Goal: Communication & Community: Answer question/provide support

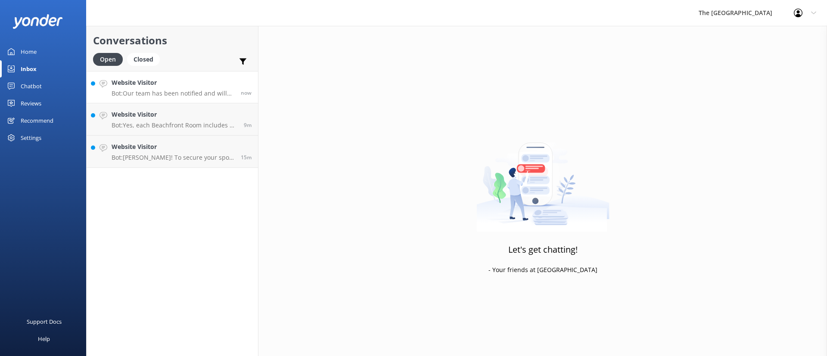
click at [167, 96] on p "Bot: Our team has been notified and will be with you as soon as possible. Alter…" at bounding box center [173, 94] width 123 height 8
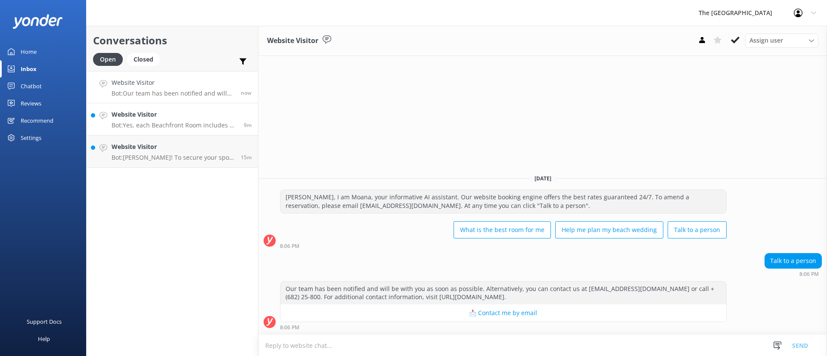
click at [180, 120] on div "Website Visitor Bot: Yes, each Beachfront Room includes a microwave along with …" at bounding box center [175, 119] width 126 height 19
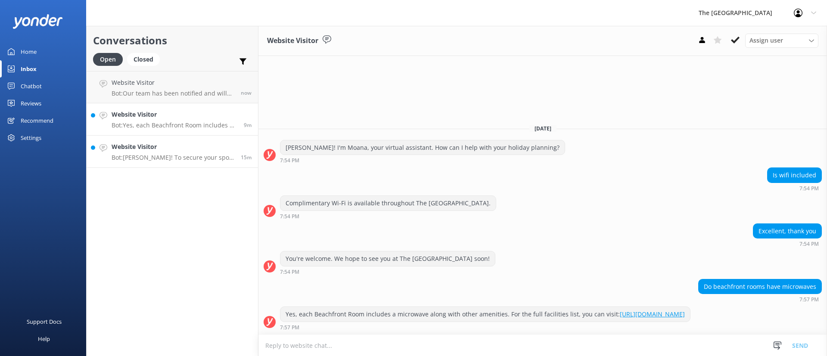
click at [197, 147] on h4 "Website Visitor" at bounding box center [173, 146] width 123 height 9
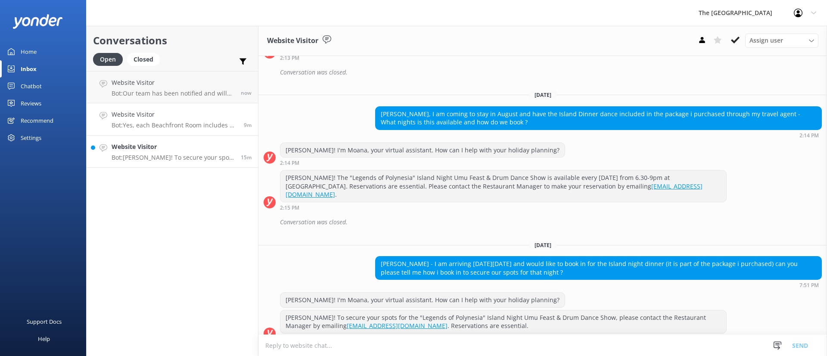
scroll to position [273, 0]
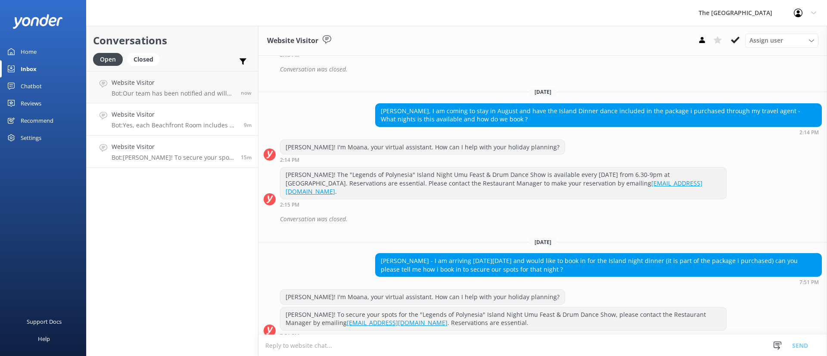
click at [182, 123] on p "Bot: Yes, each Beachfront Room includes a microwave along with other amenities.…" at bounding box center [175, 125] width 126 height 8
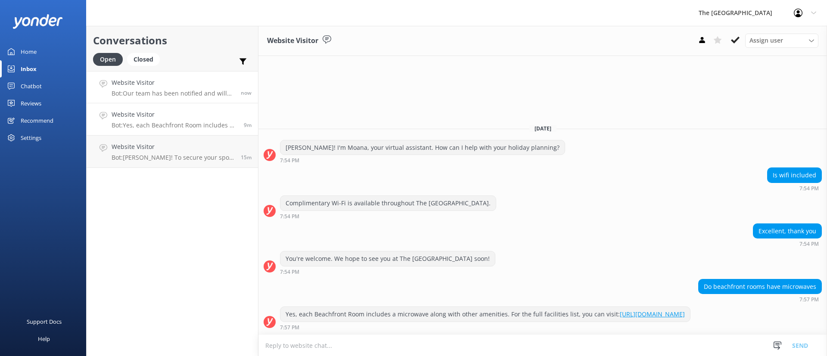
click at [177, 93] on p "Bot: Our team has been notified and will be with you as soon as possible. Alter…" at bounding box center [173, 94] width 123 height 8
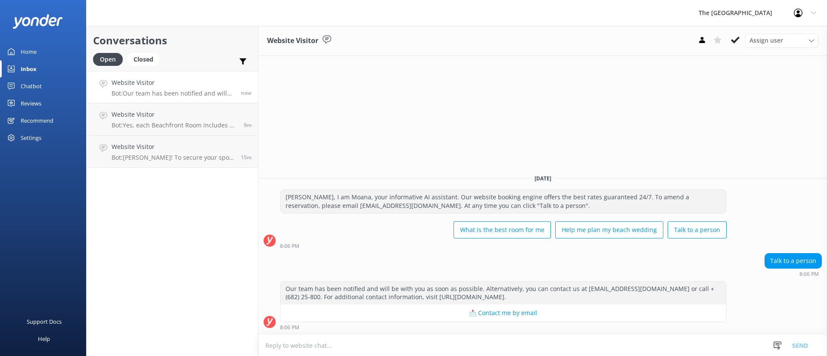
click at [407, 339] on textarea at bounding box center [542, 345] width 569 height 21
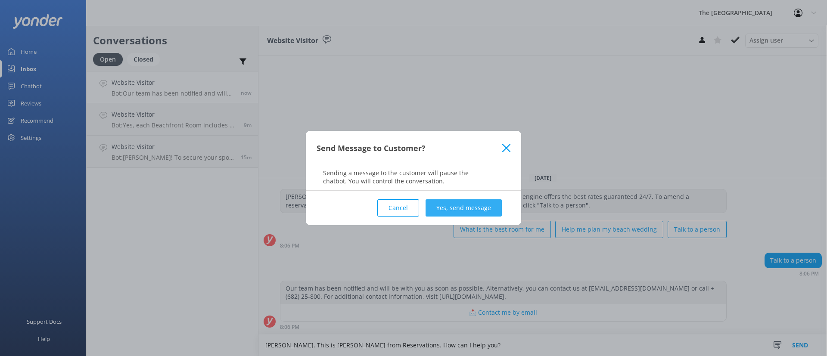
type textarea "[PERSON_NAME]. This is [PERSON_NAME] from Reservations. How can I help you?"
click at [476, 201] on button "Yes, send message" at bounding box center [464, 207] width 76 height 17
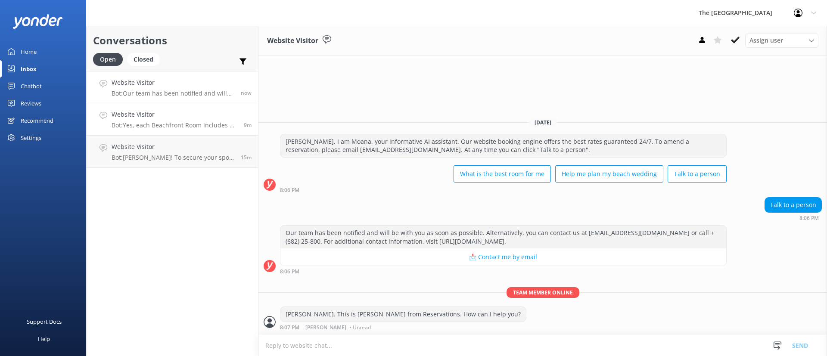
click at [204, 122] on p "Bot: Yes, each Beachfront Room includes a microwave along with other amenities.…" at bounding box center [175, 125] width 126 height 8
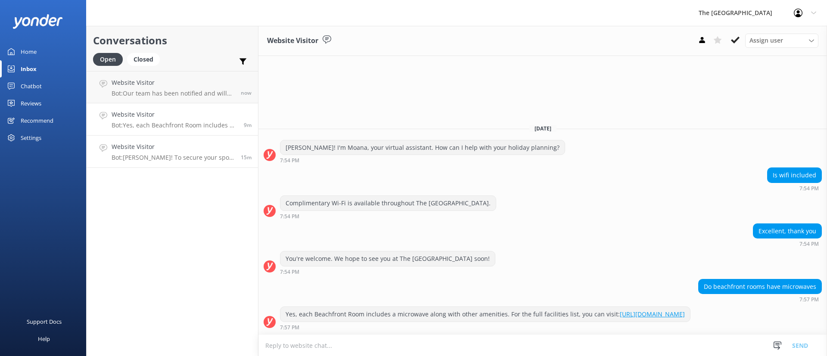
click at [175, 162] on link "Website Visitor Bot: Kia Orana! To secure your spots for the "Legends of Polyne…" at bounding box center [172, 152] width 171 height 32
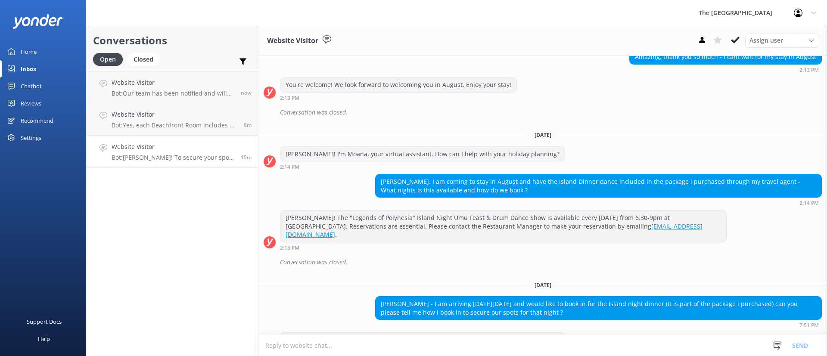
click at [167, 148] on h4 "Website Visitor" at bounding box center [173, 146] width 123 height 9
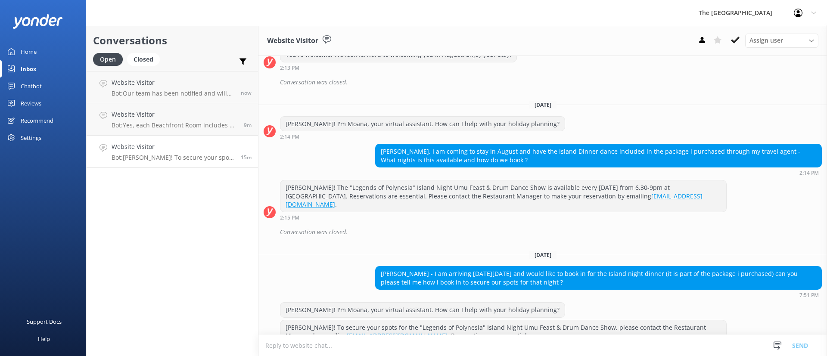
scroll to position [273, 0]
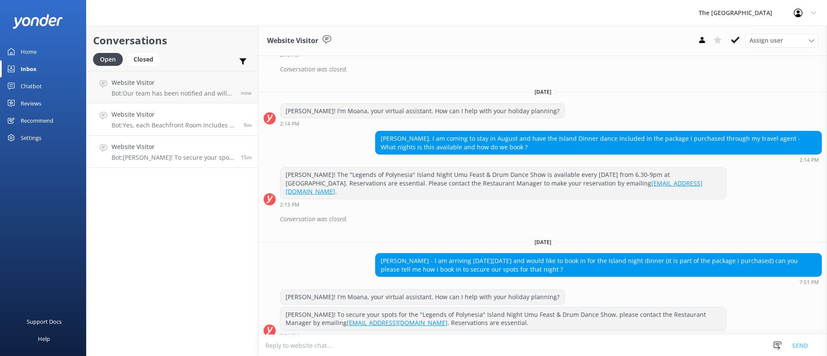
click at [171, 134] on link "Website Visitor Bot: Yes, each Beachfront Room includes a microwave along with …" at bounding box center [172, 119] width 171 height 32
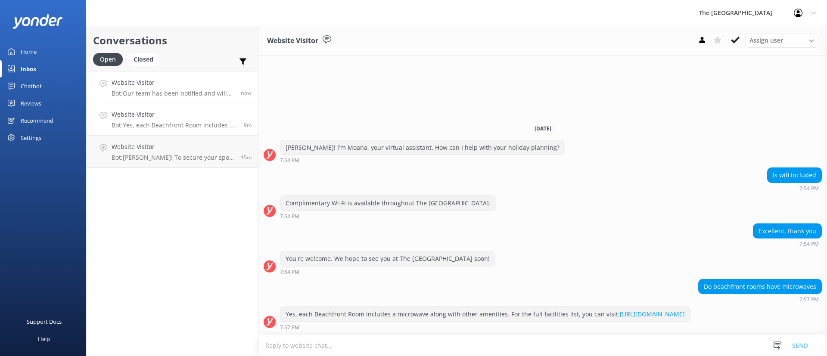
click at [166, 84] on h4 "Website Visitor" at bounding box center [173, 82] width 123 height 9
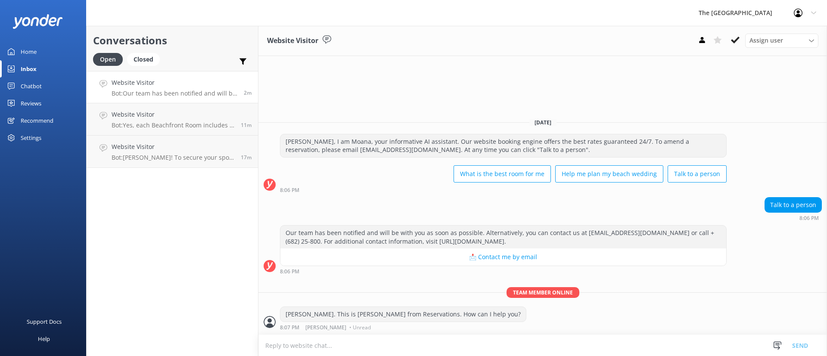
click at [396, 193] on div "[PERSON_NAME], I am Moana, your informative AI assistant. Our website booking e…" at bounding box center [542, 166] width 569 height 64
click at [172, 91] on p "Bot: Our team has been notified and will be with you as soon as possible. Alter…" at bounding box center [173, 94] width 123 height 8
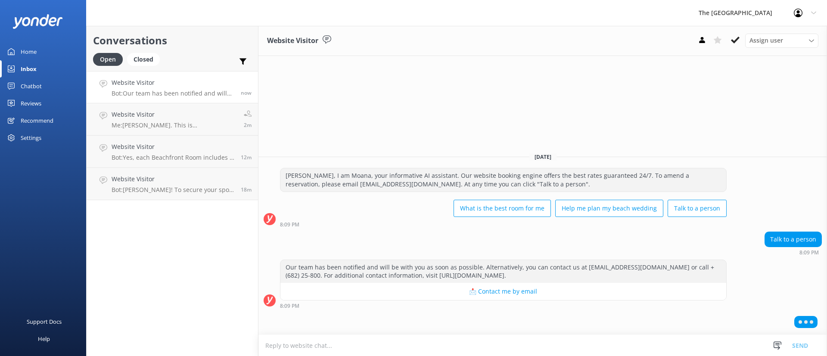
click at [454, 353] on textarea at bounding box center [542, 345] width 569 height 21
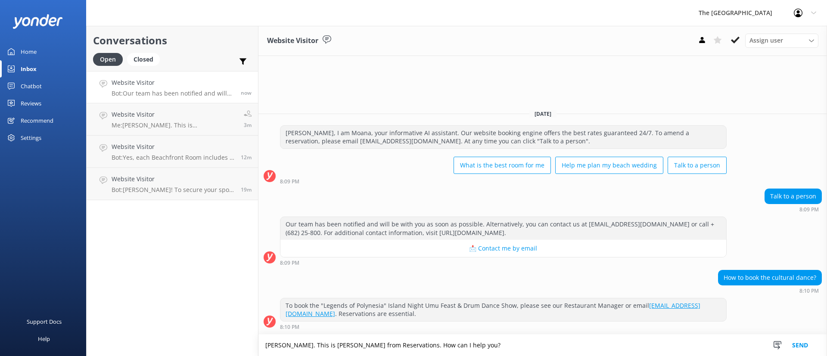
type textarea "[PERSON_NAME]. This is [PERSON_NAME] from Reservations. How can I help you?"
click at [153, 88] on div "Website Visitor Bot: To book the "Legends of Polynesia" Island Night Umu Feast …" at bounding box center [175, 87] width 126 height 19
click at [180, 127] on p "Me: [PERSON_NAME]. This is [PERSON_NAME] from Reservations. How can I help you?" at bounding box center [175, 125] width 126 height 8
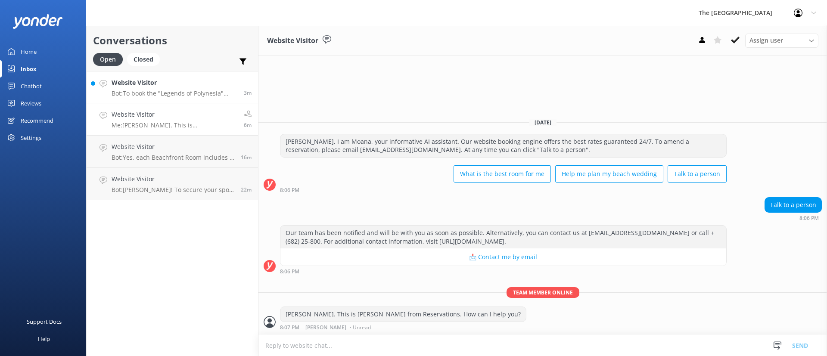
click at [175, 76] on link "Website Visitor Bot: To book the "Legends of Polynesia" Island Night Umu Feast …" at bounding box center [172, 87] width 171 height 32
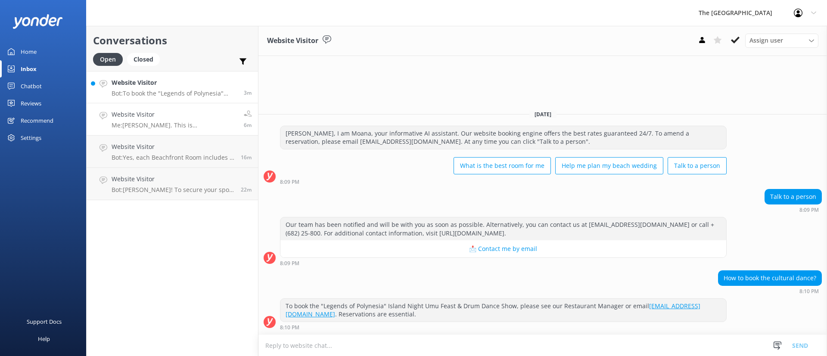
drag, startPoint x: 191, startPoint y: 119, endPoint x: 193, endPoint y: 132, distance: 13.0
click at [191, 119] on div "Website Visitor Me: [PERSON_NAME]. This is [PERSON_NAME] from Reservations. How…" at bounding box center [175, 119] width 126 height 19
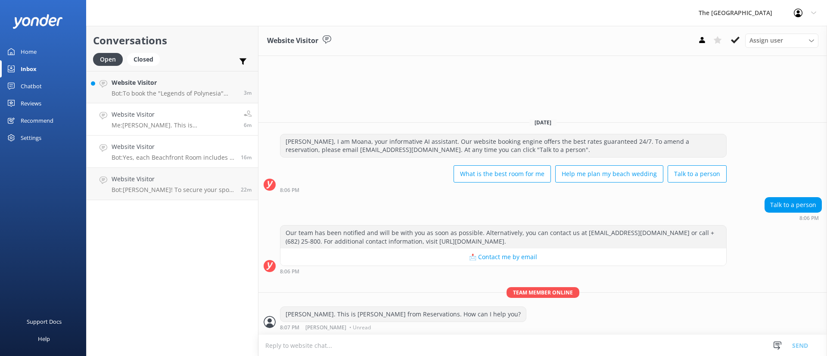
click at [194, 158] on p "Bot: Yes, each Beachfront Room includes a microwave along with other amenities.…" at bounding box center [173, 158] width 123 height 8
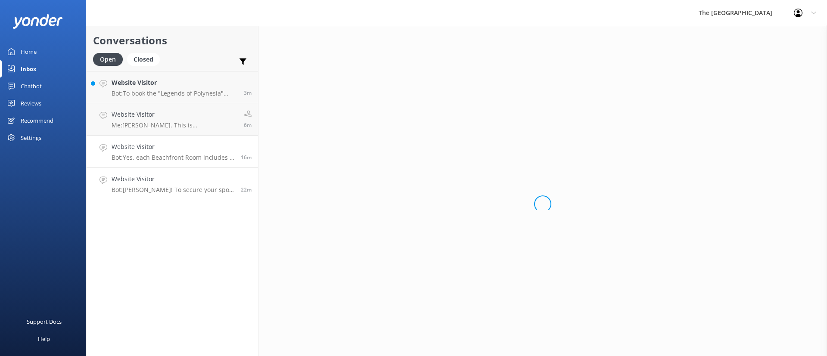
click at [197, 178] on h4 "Website Visitor" at bounding box center [173, 178] width 123 height 9
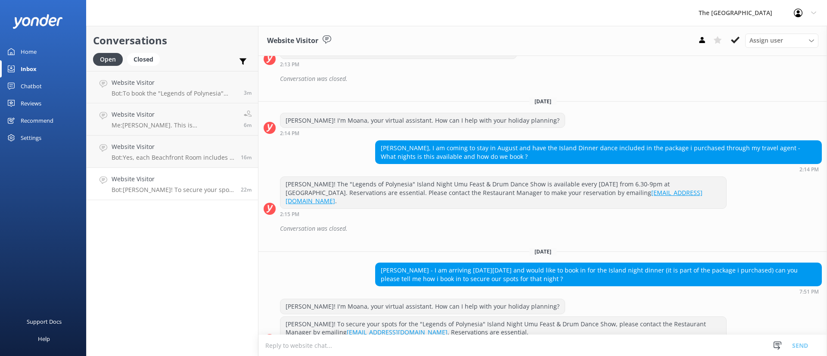
scroll to position [273, 0]
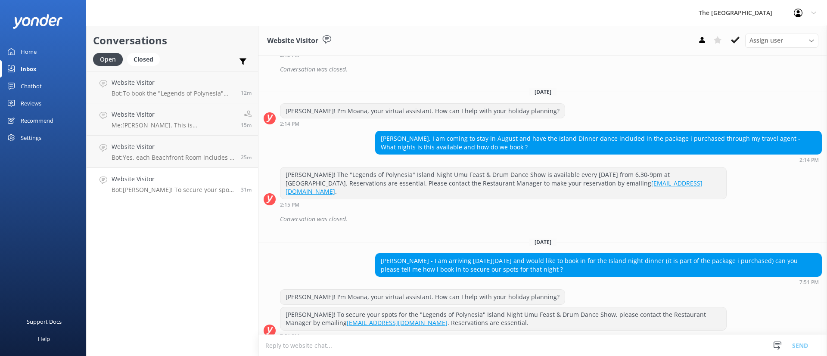
click at [417, 216] on div "Conversation was closed." at bounding box center [551, 219] width 542 height 15
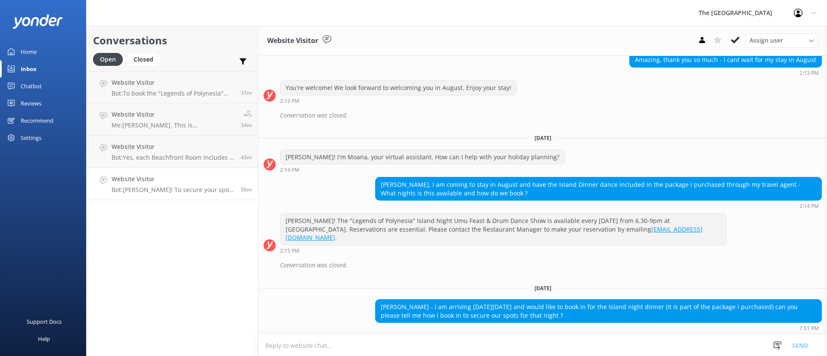
scroll to position [208, 0]
